Goal: Information Seeking & Learning: Learn about a topic

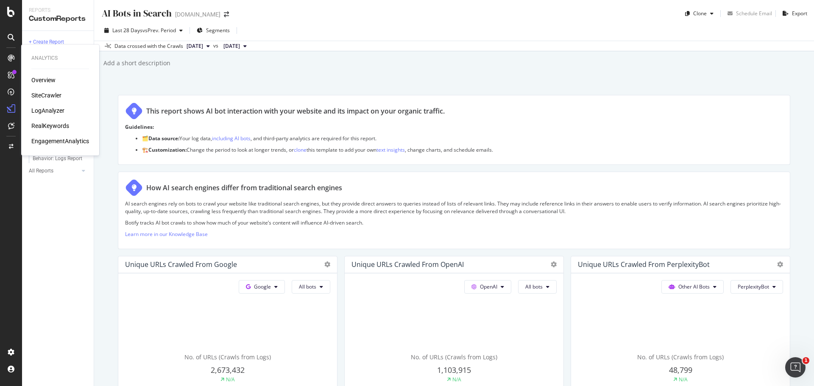
click at [58, 107] on div "LogAnalyzer" at bounding box center [47, 110] width 33 height 8
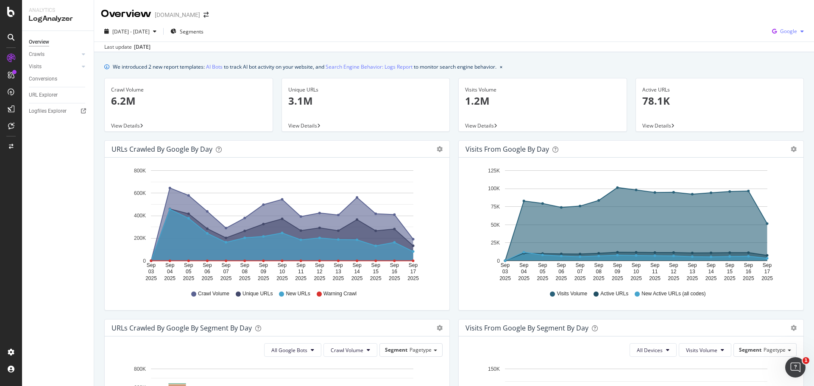
click at [785, 34] on span "Google" at bounding box center [788, 31] width 17 height 7
click at [773, 81] on span "OpenAI" at bounding box center [787, 80] width 31 height 8
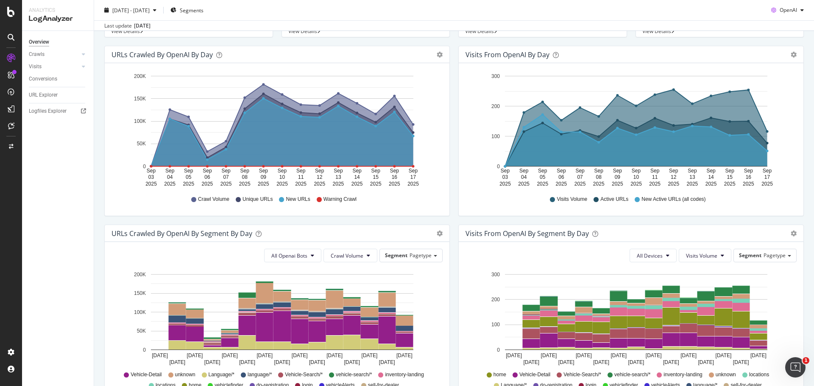
scroll to position [127, 0]
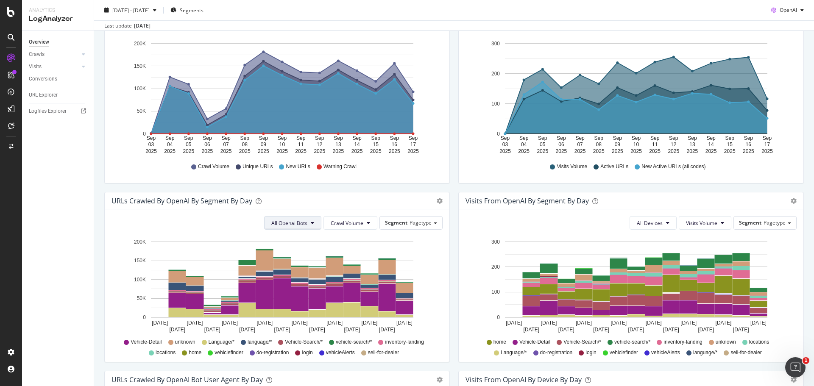
click at [298, 225] on span "All Openai Bots" at bounding box center [289, 223] width 36 height 7
click at [291, 291] on div "ChatGPT-User" at bounding box center [287, 287] width 50 height 12
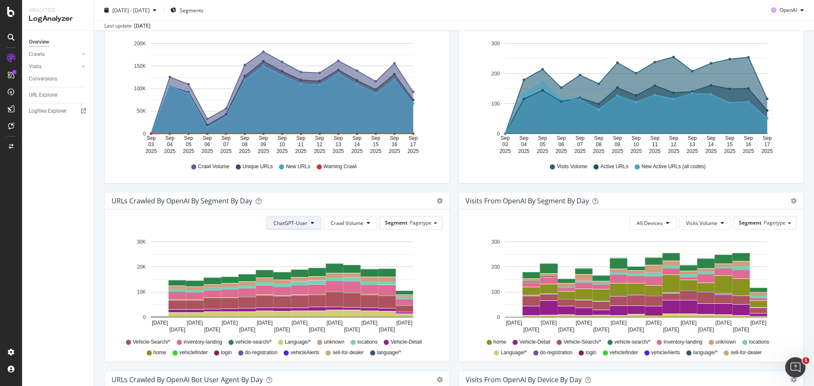
click at [303, 226] on span "ChatGPT-User" at bounding box center [290, 223] width 34 height 7
click at [296, 272] on span "OAI-SearchBot" at bounding box center [290, 271] width 36 height 8
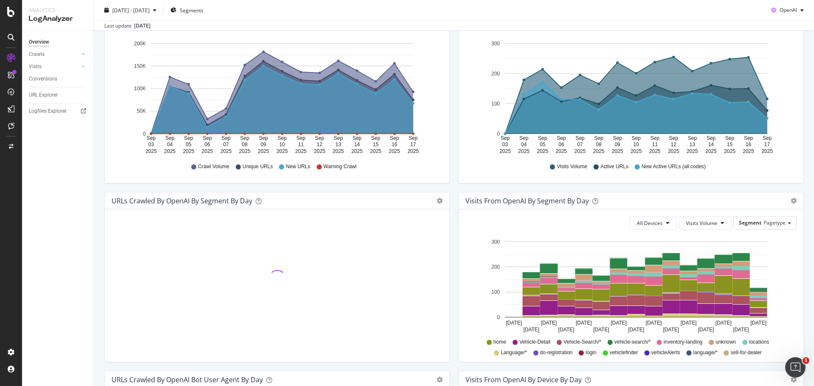
click at [296, 272] on div at bounding box center [276, 278] width 331 height 125
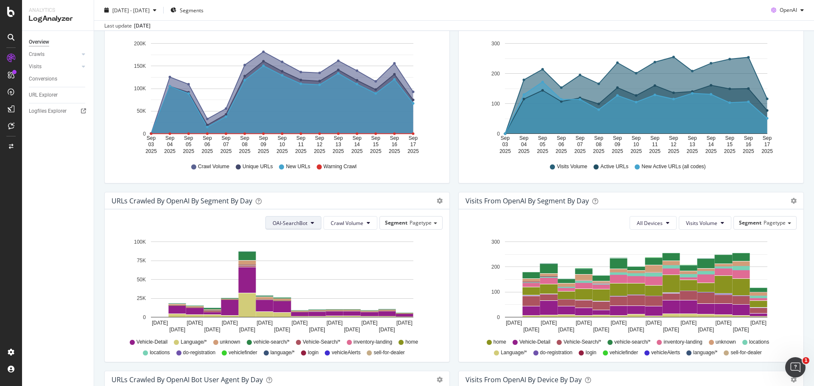
click at [292, 222] on span "OAI-SearchBot" at bounding box center [289, 223] width 35 height 7
click at [290, 257] on span "GPTBot" at bounding box center [288, 256] width 36 height 8
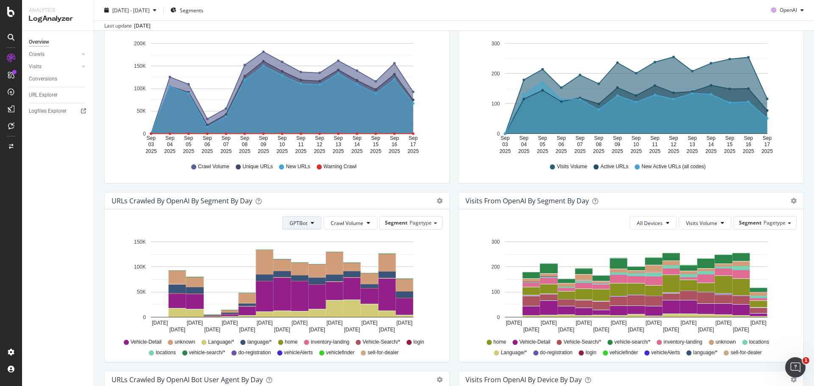
click at [312, 228] on button "GPTBot" at bounding box center [301, 223] width 39 height 14
click at [307, 274] on span "OAI-SearchBot" at bounding box center [305, 271] width 36 height 8
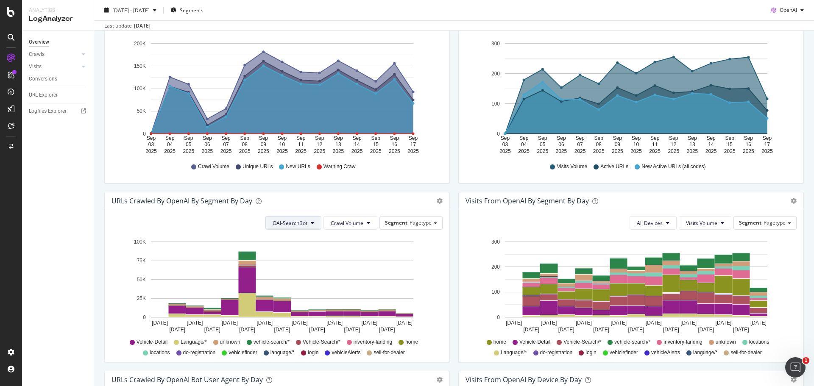
click at [304, 224] on span "OAI-SearchBot" at bounding box center [289, 223] width 35 height 7
click at [294, 284] on span "ChatGPT-User" at bounding box center [288, 287] width 36 height 8
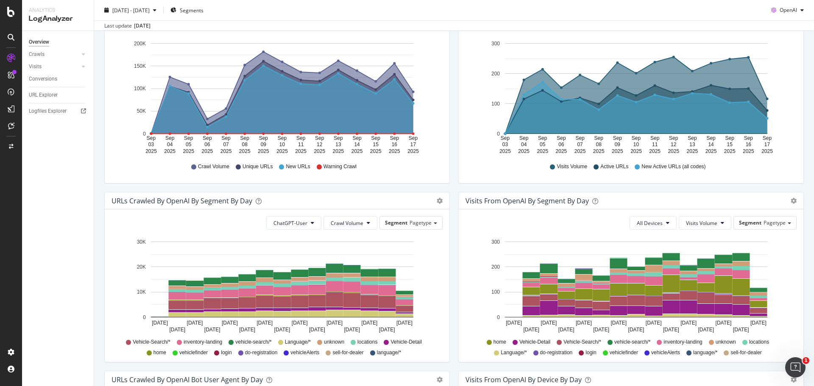
click at [454, 201] on div "Visits from OpenAI By Segment By Day Timeline (by Value) Table All Devices Visi…" at bounding box center [631, 281] width 354 height 179
